Goal: Task Accomplishment & Management: Manage account settings

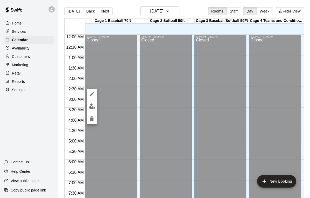
scroll to position [307, 0]
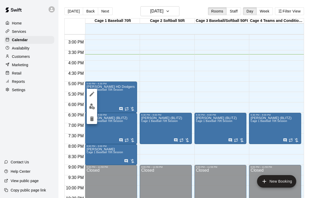
click at [94, 96] on icon "edit" at bounding box center [92, 94] width 6 height 6
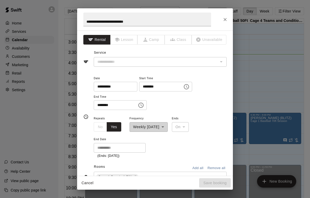
type input "**********"
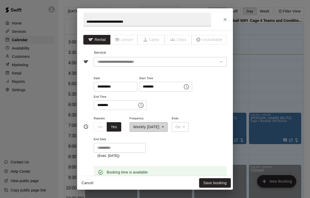
scroll to position [0, 0]
click at [228, 19] on icon "Close" at bounding box center [225, 19] width 5 height 5
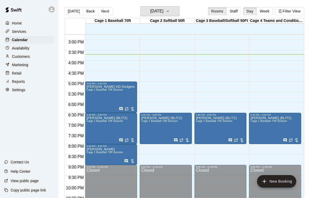
click at [171, 7] on button "[DATE]" at bounding box center [160, 11] width 39 height 10
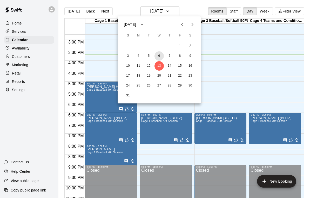
click at [162, 54] on button "6" at bounding box center [159, 55] width 9 height 9
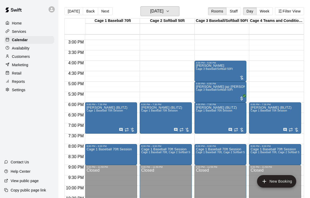
click at [164, 11] on h6 "[DATE]" at bounding box center [156, 11] width 13 height 7
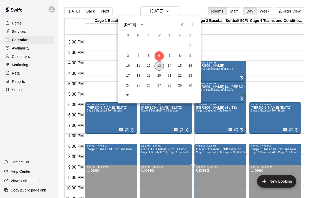
click at [159, 68] on button "13" at bounding box center [159, 65] width 9 height 9
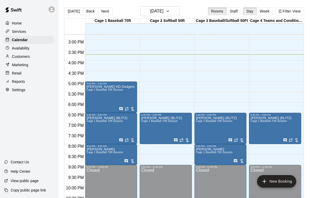
click at [157, 2] on main "[DATE] Back [DATE][DATE] Rooms Staff Day Week Filter View Cage 1 Baseball 70ft …" at bounding box center [184, 103] width 252 height 206
click at [158, 4] on main "[DATE] Back [DATE][DATE] Rooms Staff Day Week Filter View Cage 1 Baseball 70ft …" at bounding box center [184, 103] width 252 height 206
click at [163, 8] on h6 "[DATE]" at bounding box center [156, 11] width 13 height 7
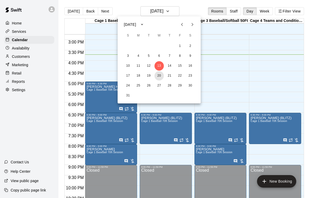
click at [155, 77] on button "20" at bounding box center [159, 75] width 9 height 9
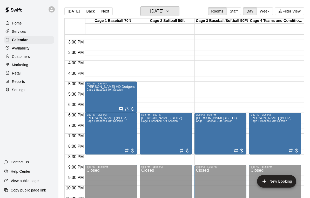
click at [163, 11] on h6 "[DATE]" at bounding box center [156, 11] width 13 height 7
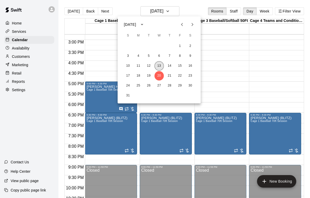
click at [159, 67] on button "13" at bounding box center [159, 65] width 9 height 9
